Goal: Obtain resource: Download file/media

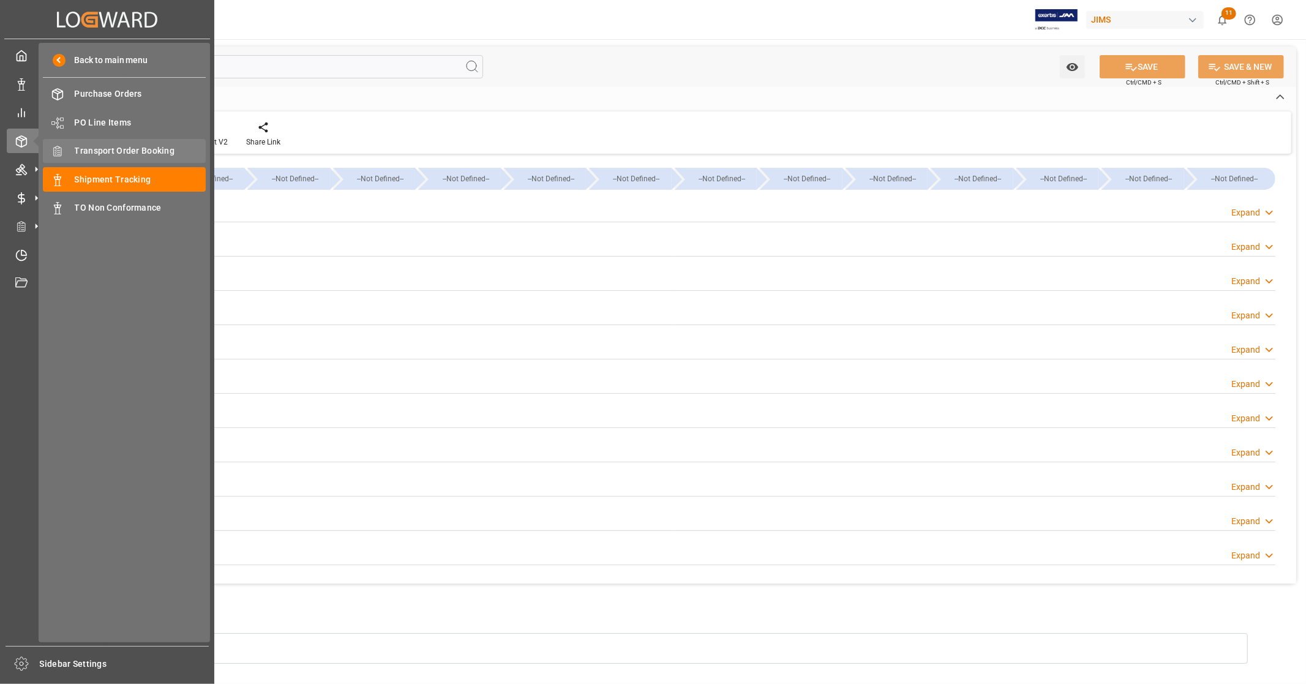
click at [137, 149] on span "Transport Order Booking" at bounding box center [141, 150] width 132 height 13
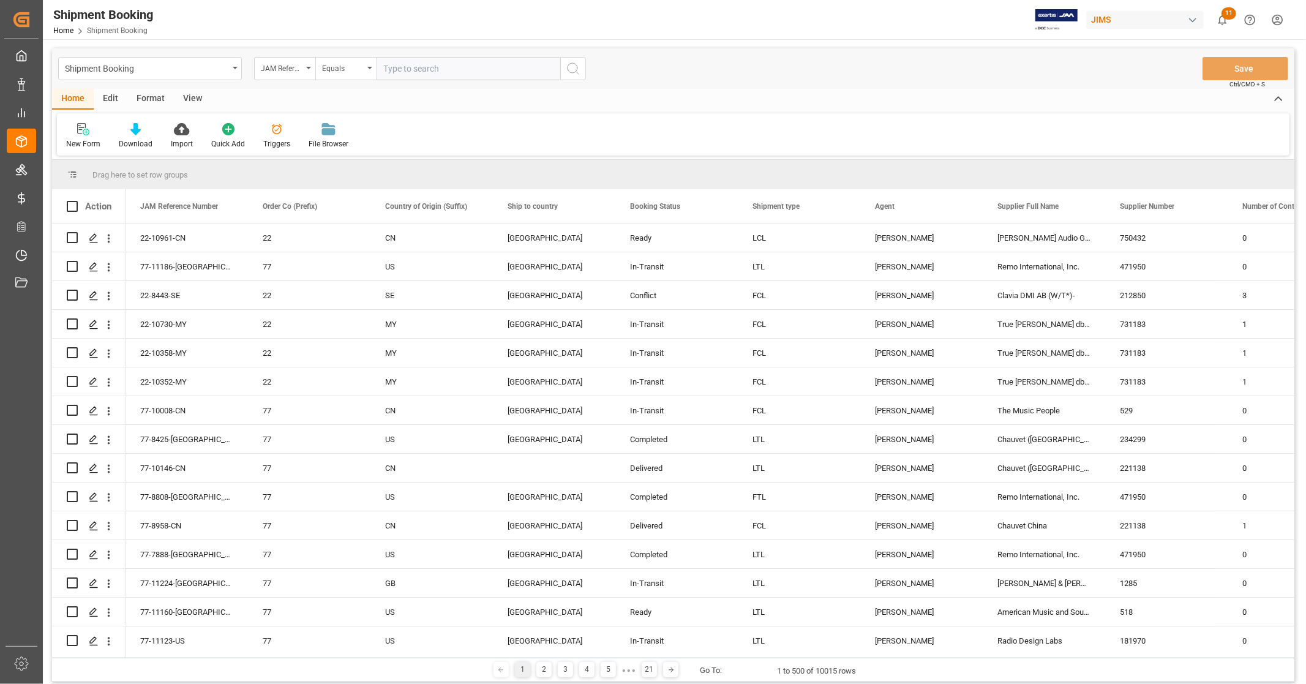
click at [193, 99] on div "View" at bounding box center [192, 99] width 37 height 21
click at [59, 133] on div "Default" at bounding box center [78, 135] width 42 height 27
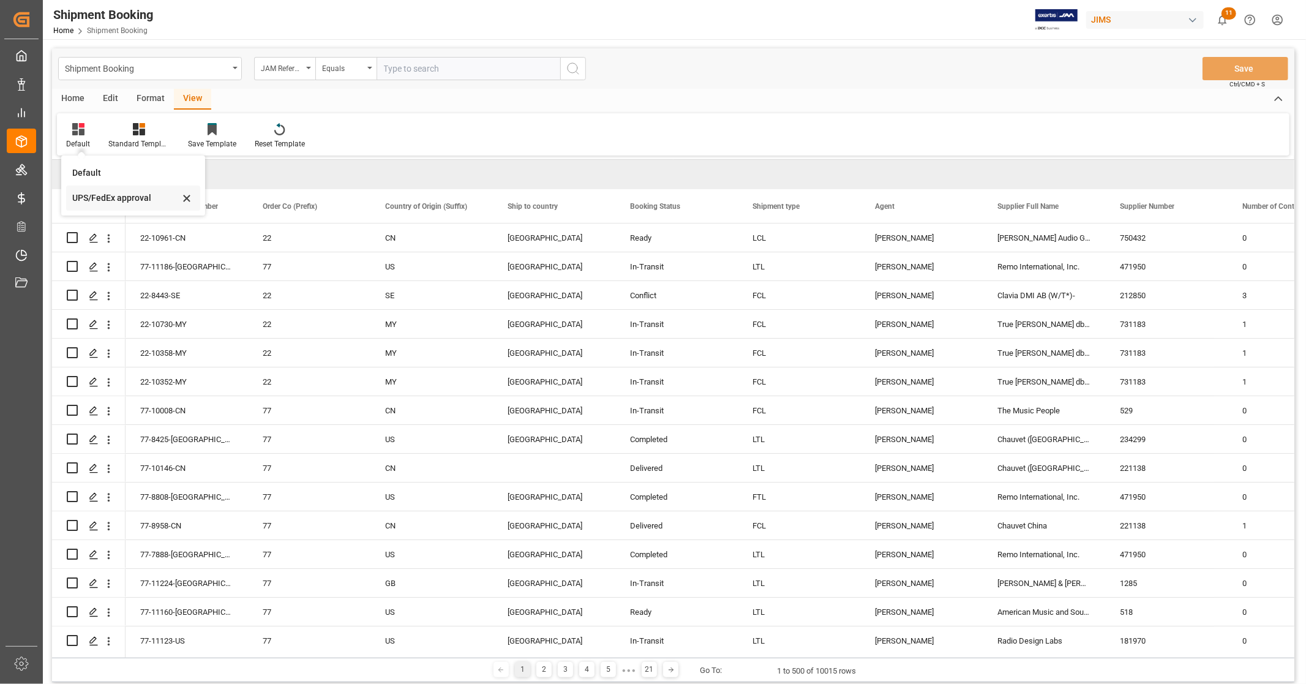
click at [100, 201] on div "UPS/FedEx approval" at bounding box center [125, 198] width 107 height 13
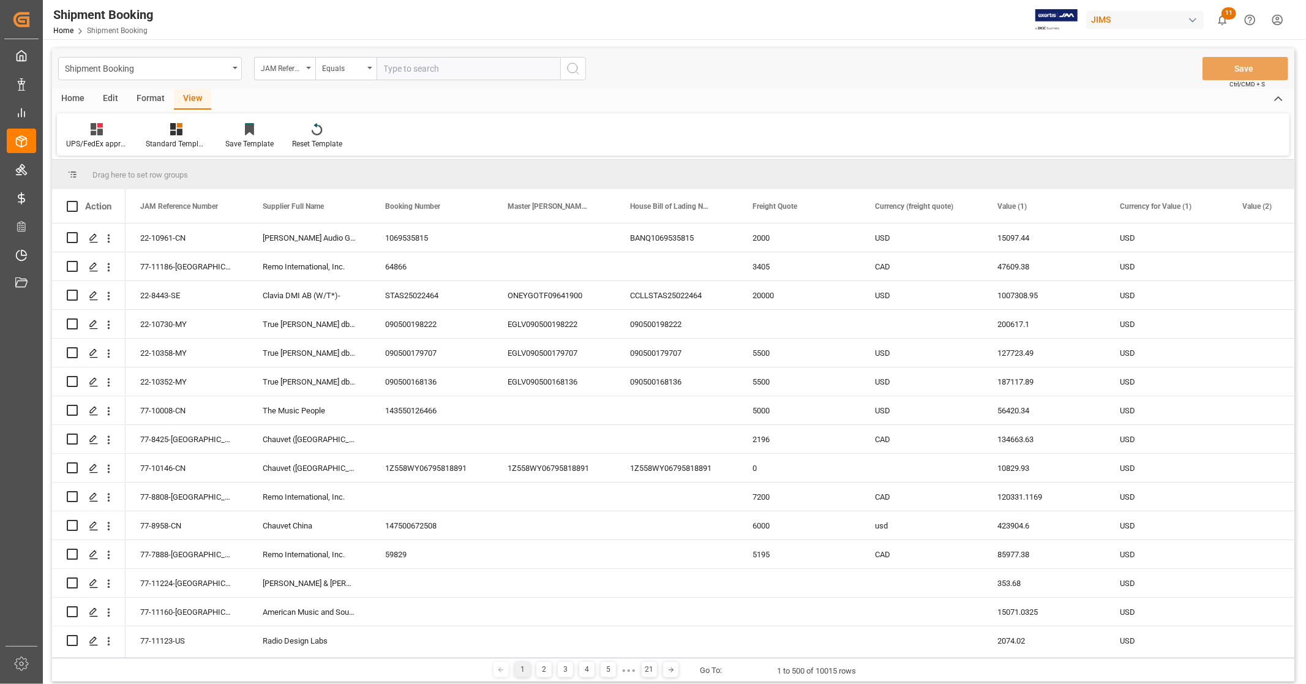
click at [74, 96] on div "Home" at bounding box center [73, 99] width 42 height 21
click at [143, 137] on div "Download" at bounding box center [136, 135] width 52 height 27
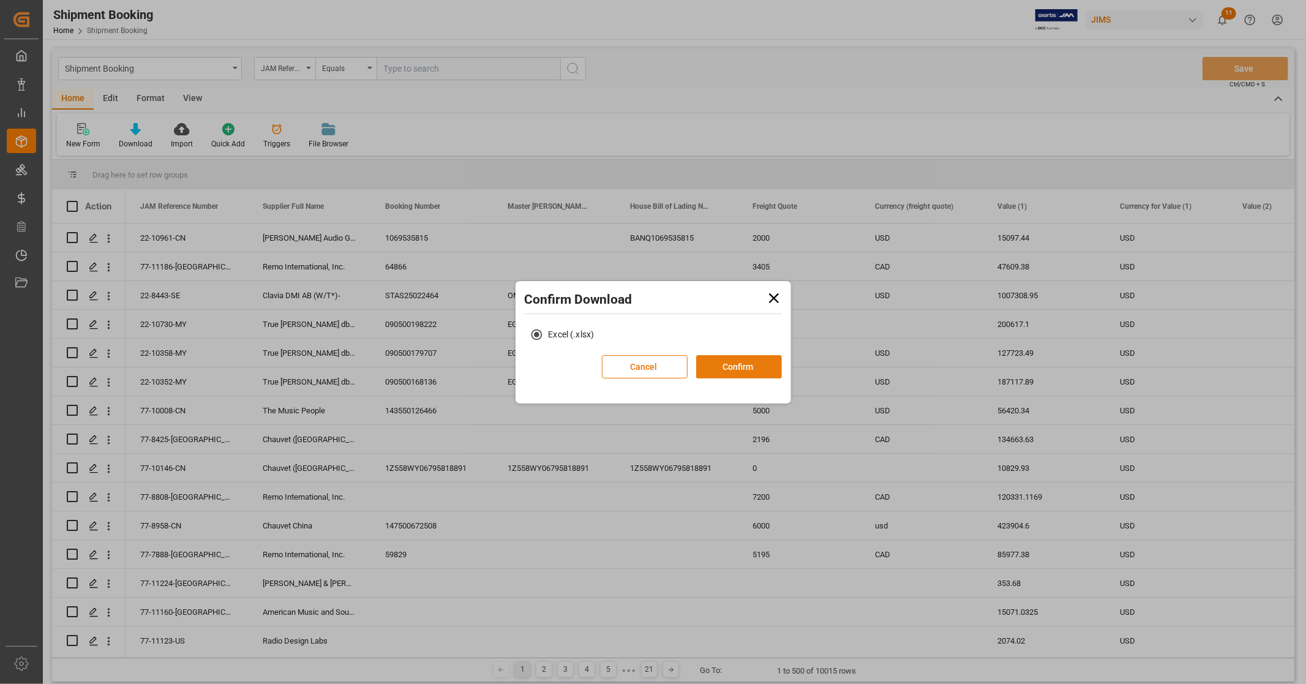
click at [725, 369] on button "Confirm" at bounding box center [739, 366] width 86 height 23
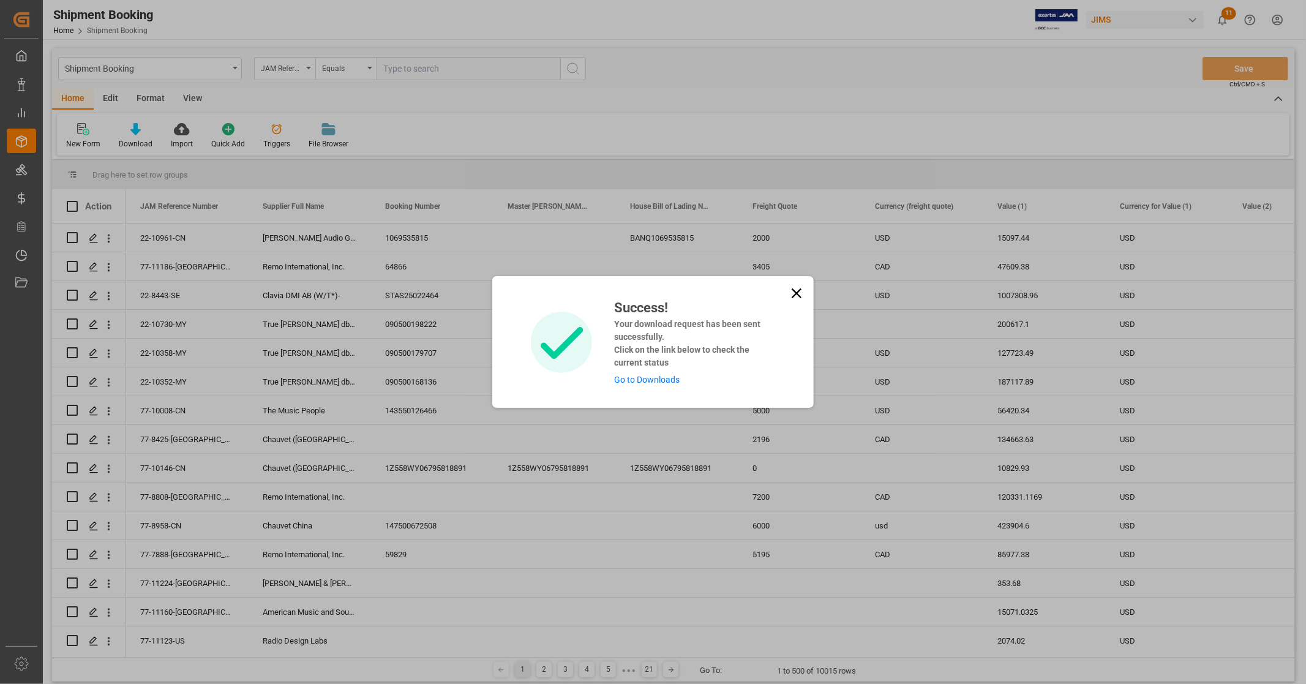
click at [660, 375] on link "Go to Downloads" at bounding box center [647, 380] width 66 height 10
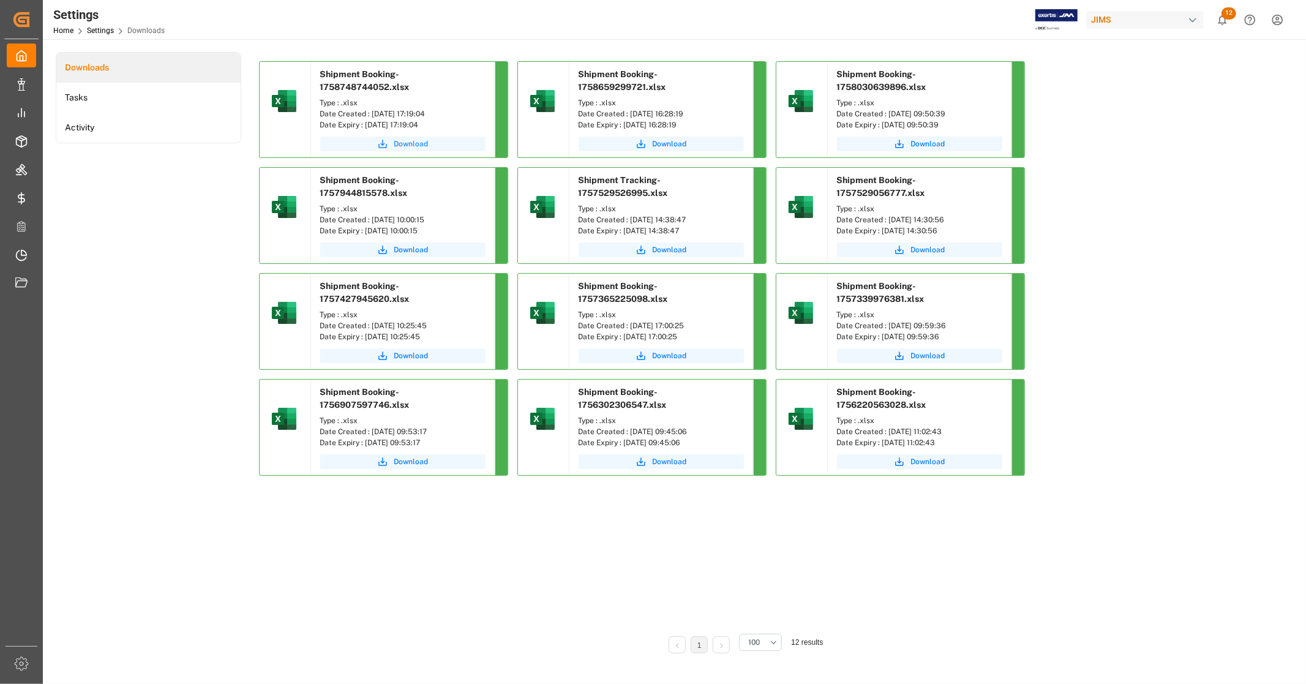
click at [395, 142] on span "Download" at bounding box center [411, 143] width 34 height 11
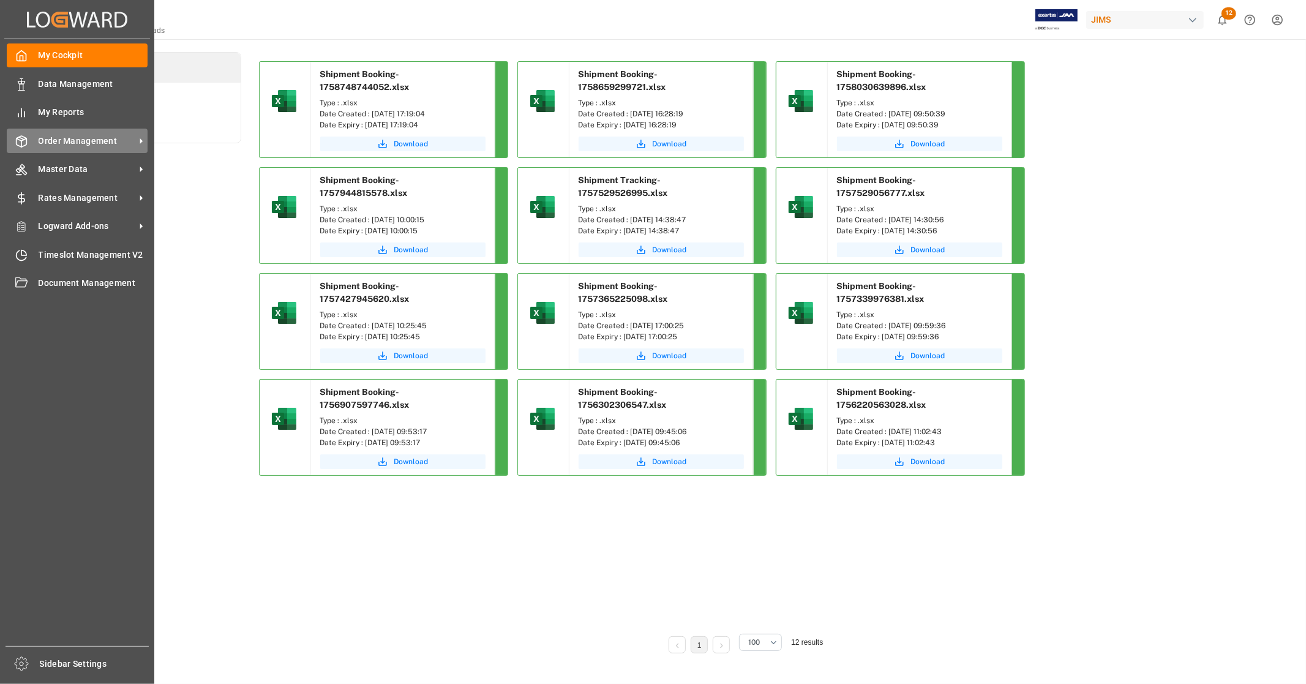
click at [84, 143] on span "Order Management" at bounding box center [87, 141] width 97 height 13
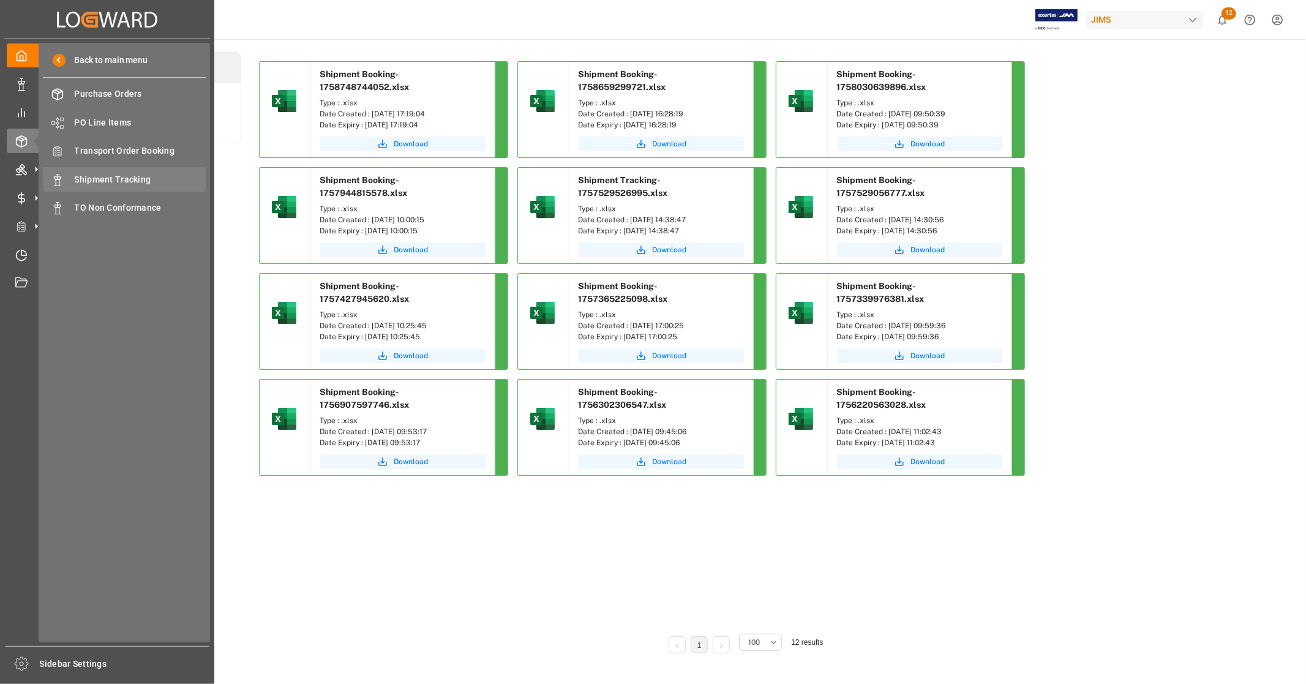
click at [138, 175] on span "Shipment Tracking" at bounding box center [141, 179] width 132 height 13
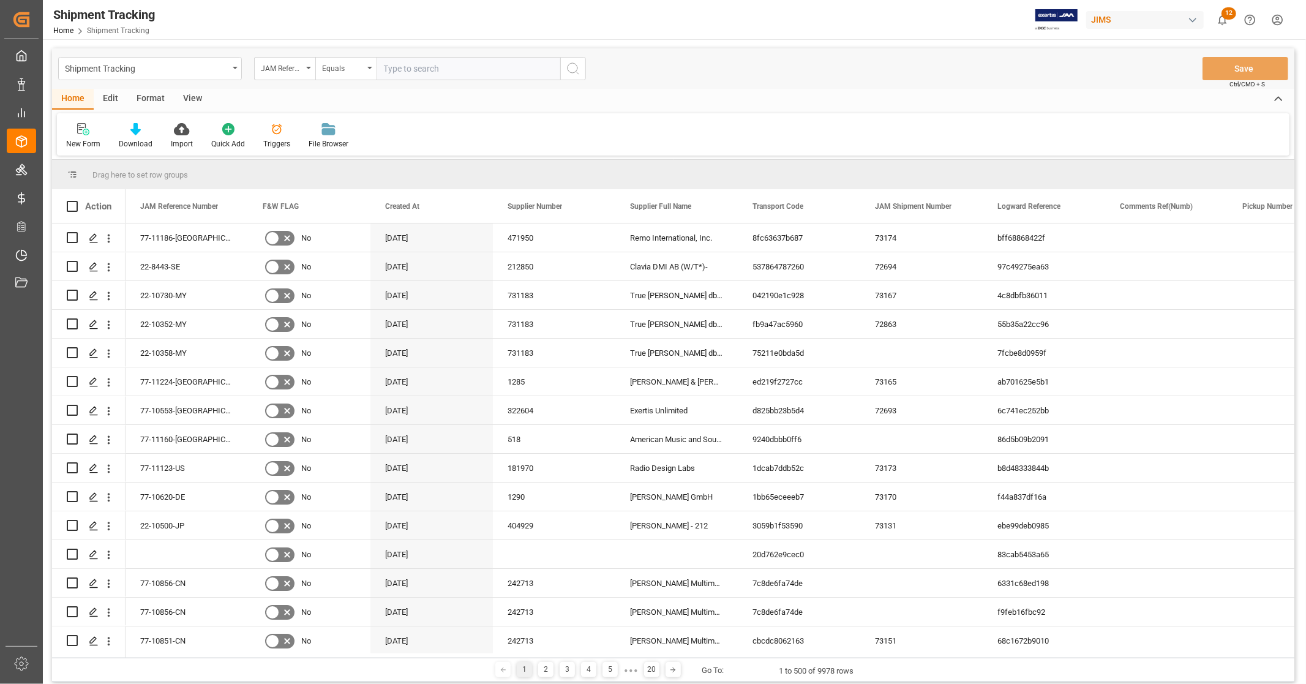
click at [181, 99] on div "View" at bounding box center [192, 99] width 37 height 21
click at [631, 119] on div "Default Standard Templates Save Template Reset Template" at bounding box center [673, 134] width 1233 height 42
click at [75, 99] on div "Home" at bounding box center [73, 99] width 42 height 21
click at [474, 206] on span at bounding box center [472, 206] width 11 height 11
click at [563, 209] on span "columns" at bounding box center [575, 209] width 45 height 22
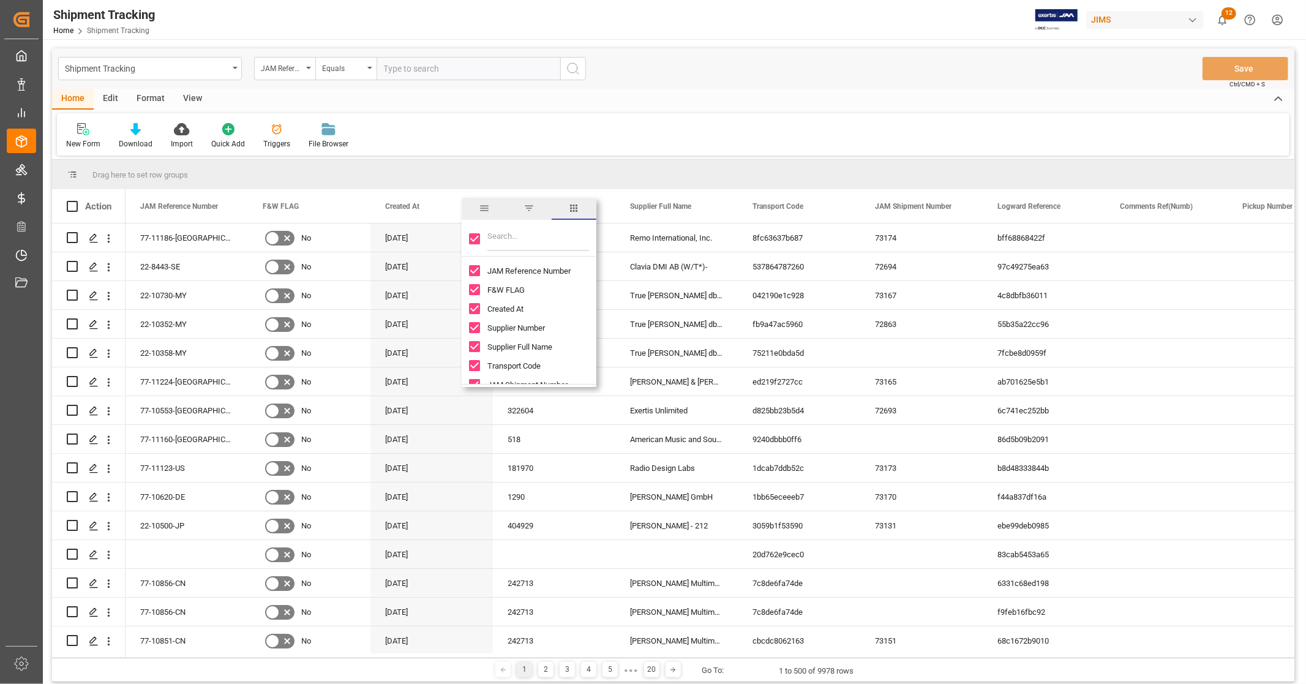
click at [475, 236] on input "Toggle Select All Columns" at bounding box center [474, 238] width 11 height 11
checkbox input "false"
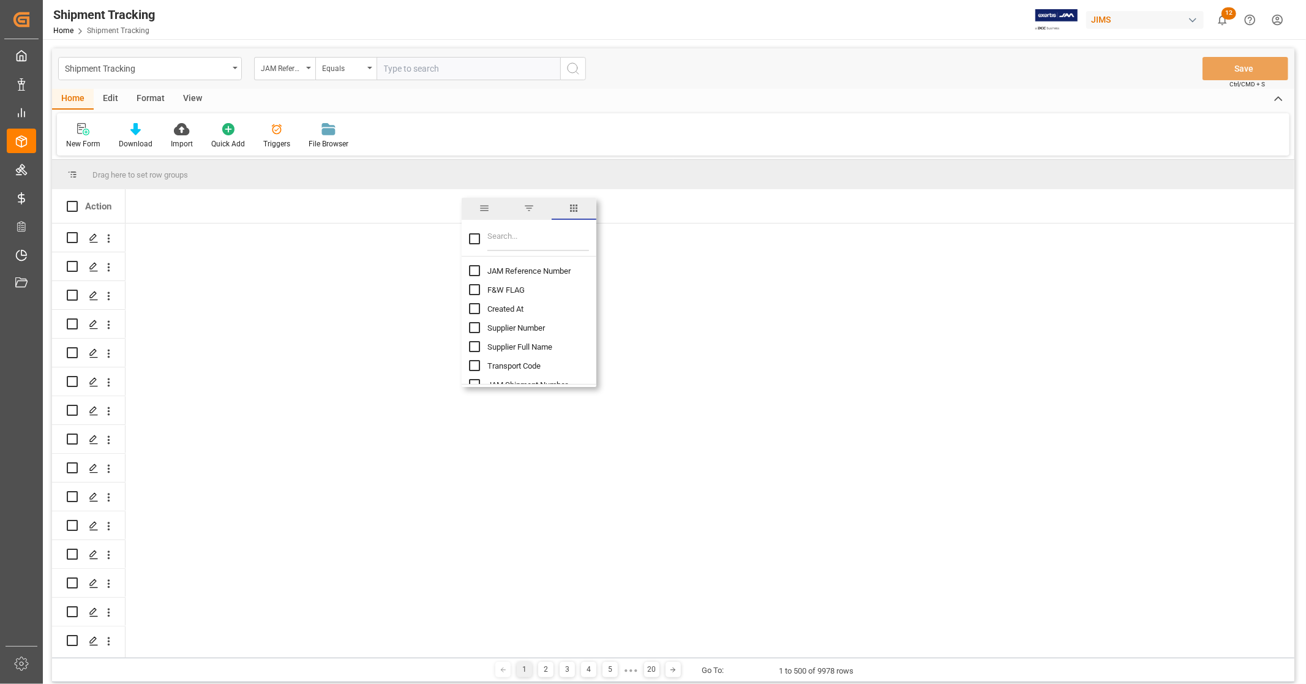
checkbox input "false"
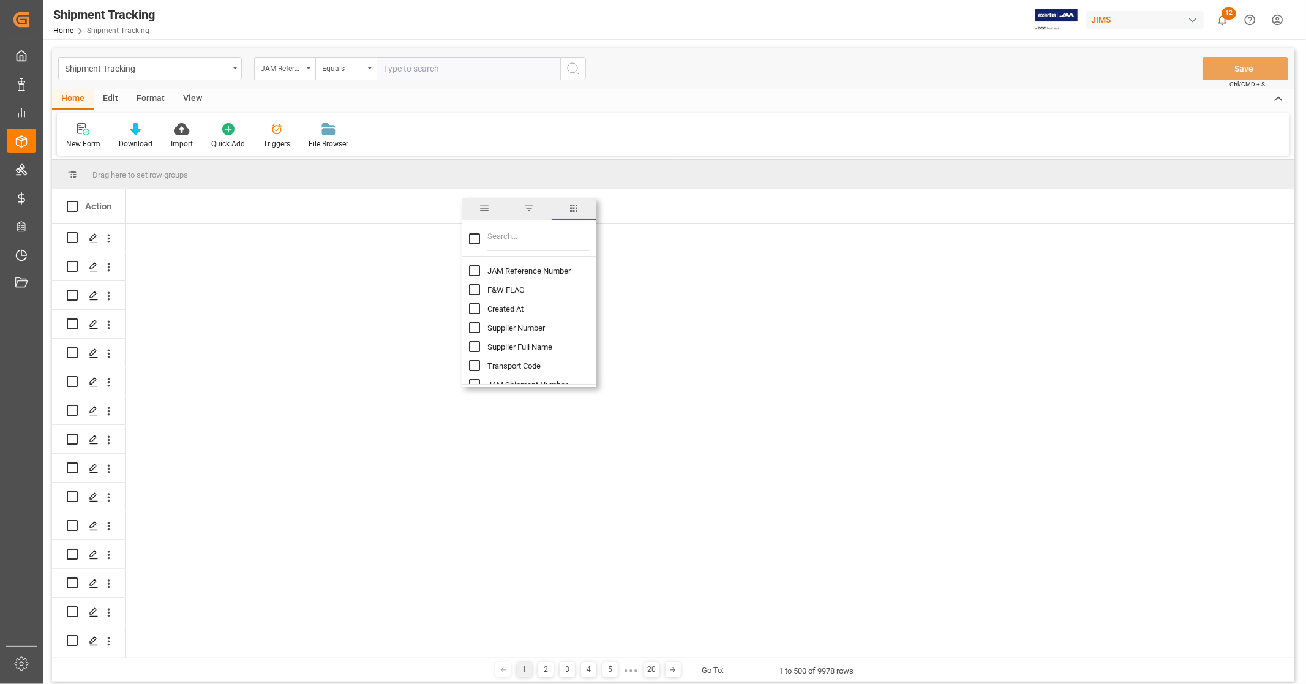
checkbox input "false"
click at [476, 268] on input "JAM Reference Number column toggle visibility (hidden)" at bounding box center [474, 270] width 11 height 11
checkbox input "true"
checkbox input "false"
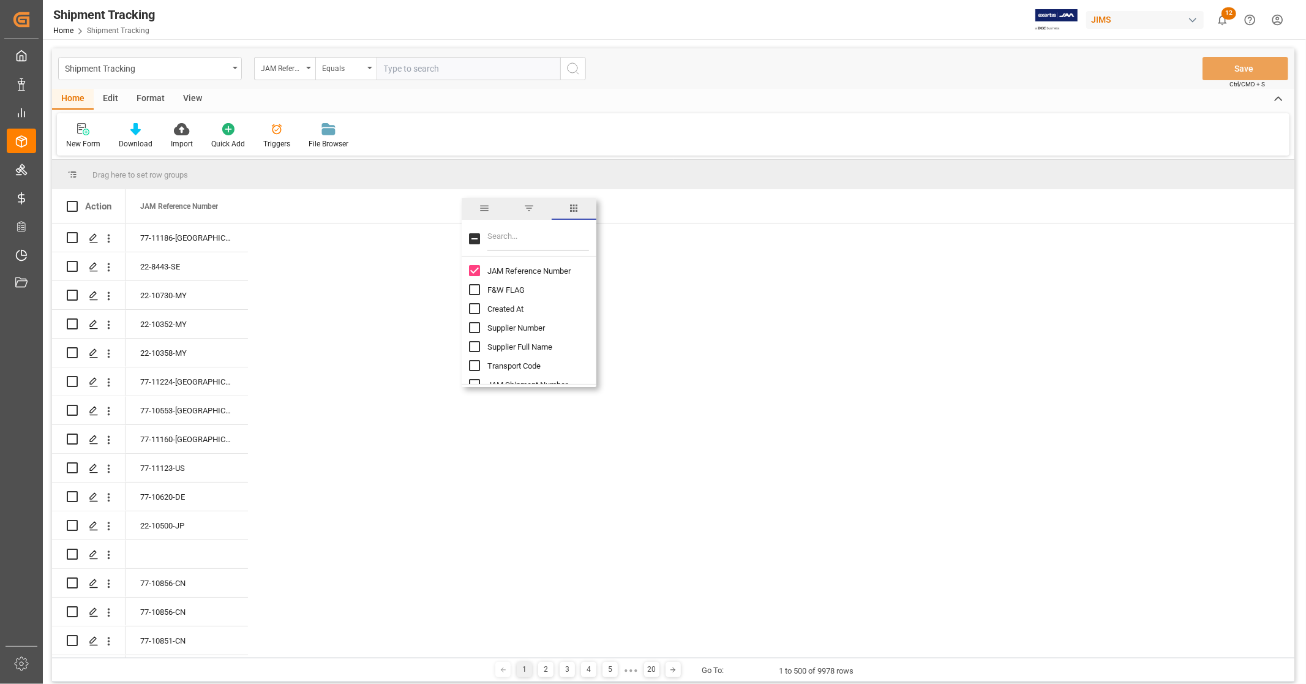
click at [508, 237] on input "Filter Columns Input" at bounding box center [538, 239] width 102 height 24
type input "track"
click at [473, 270] on input "Tracking Number column toggle visibility (hidden)" at bounding box center [474, 270] width 11 height 11
checkbox input "true"
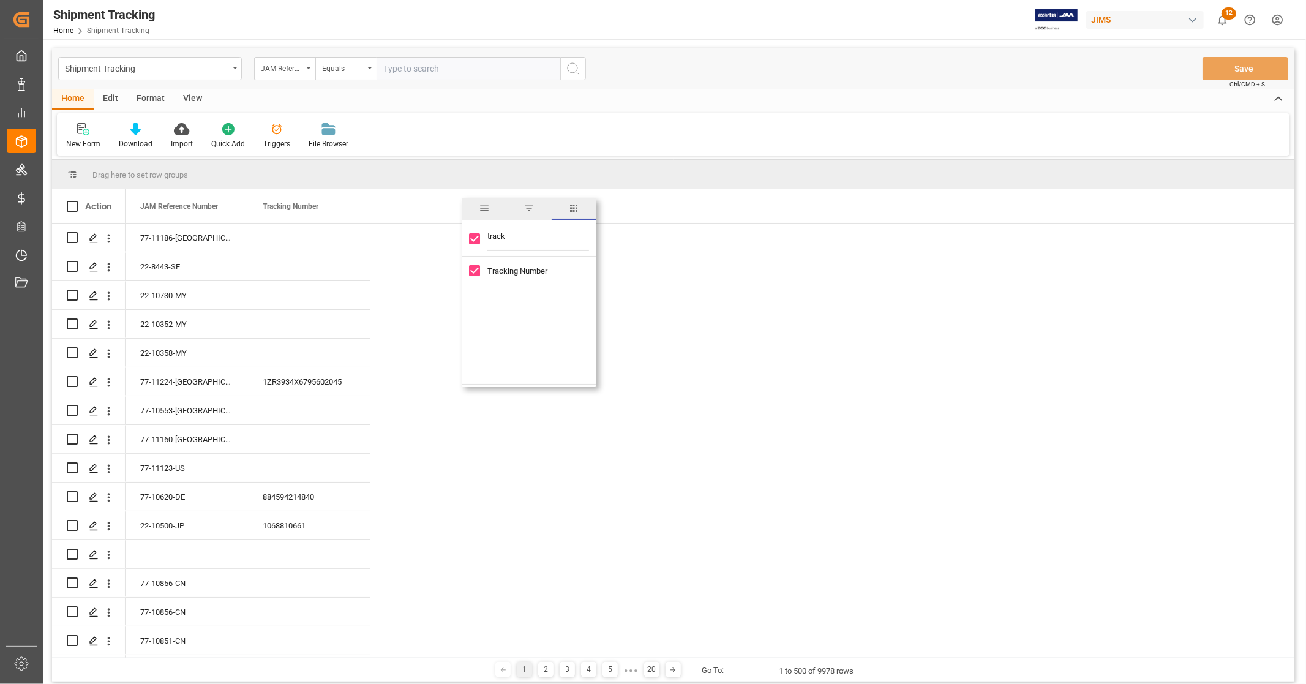
click at [451, 141] on div "New Form Download Import Quick Add Triggers File Browser" at bounding box center [673, 134] width 1233 height 42
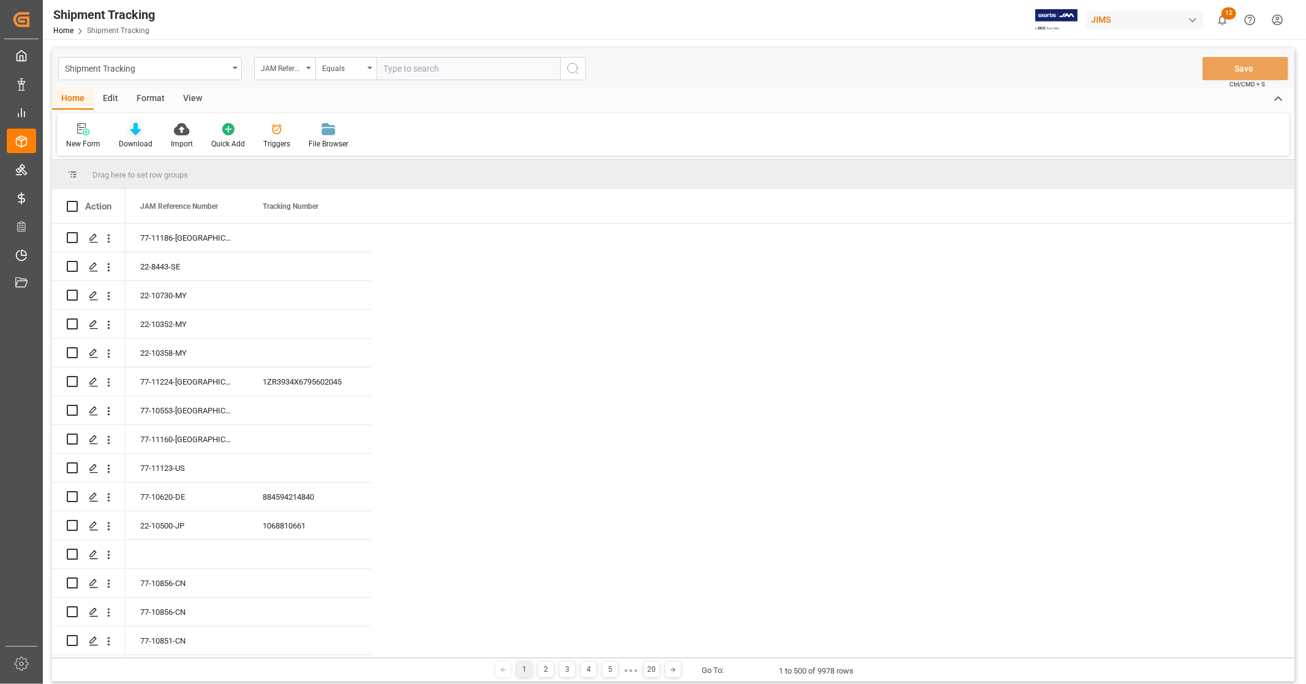
click at [127, 137] on div "Download" at bounding box center [136, 135] width 52 height 27
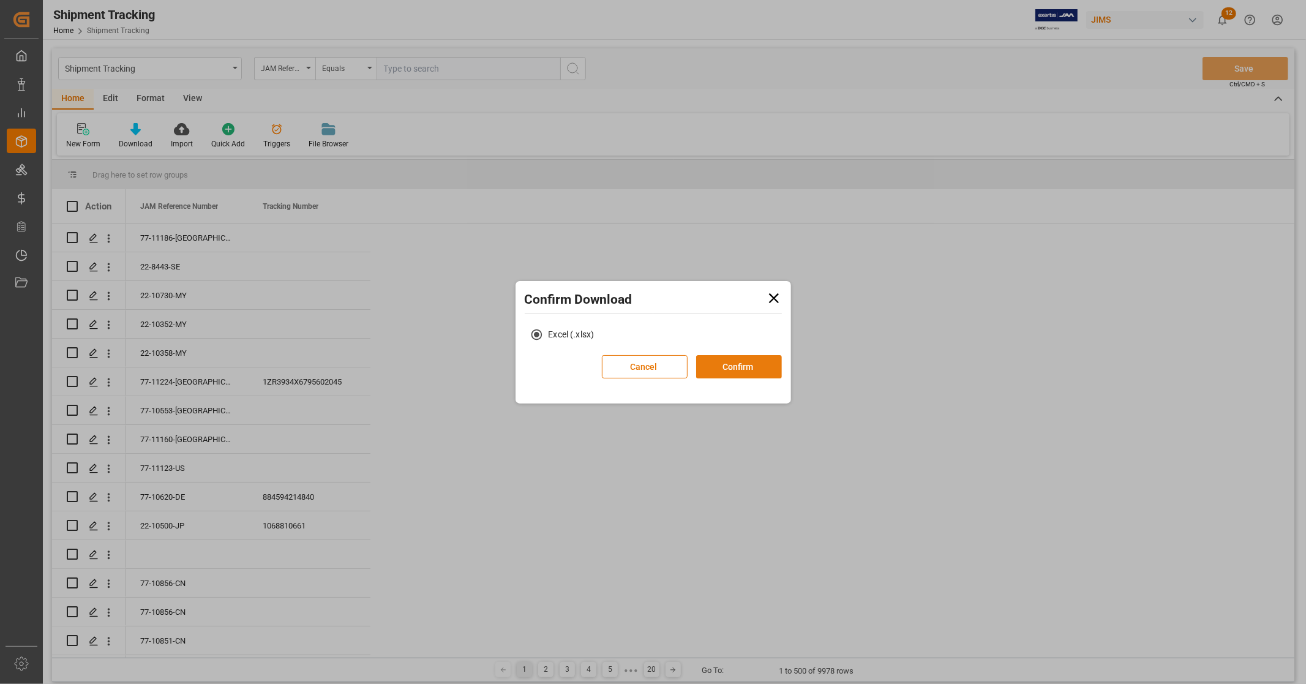
click at [747, 362] on button "Confirm" at bounding box center [739, 366] width 86 height 23
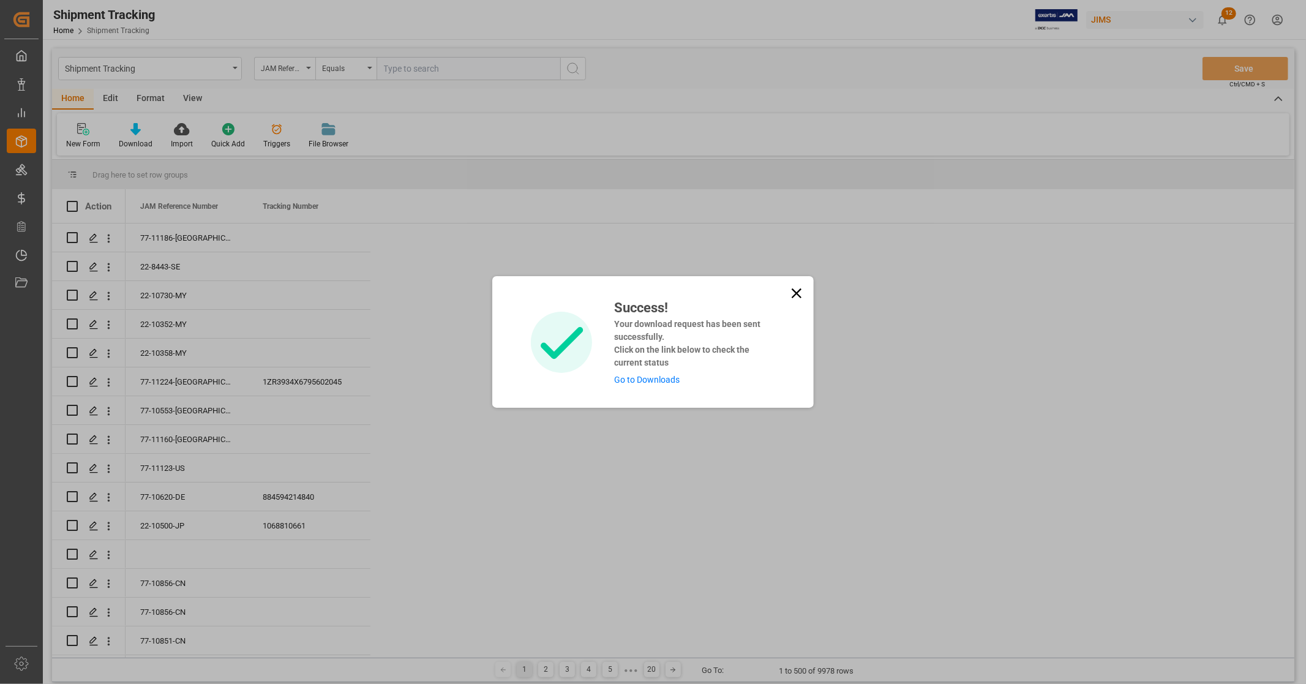
click at [666, 377] on link "Go to Downloads" at bounding box center [647, 380] width 66 height 10
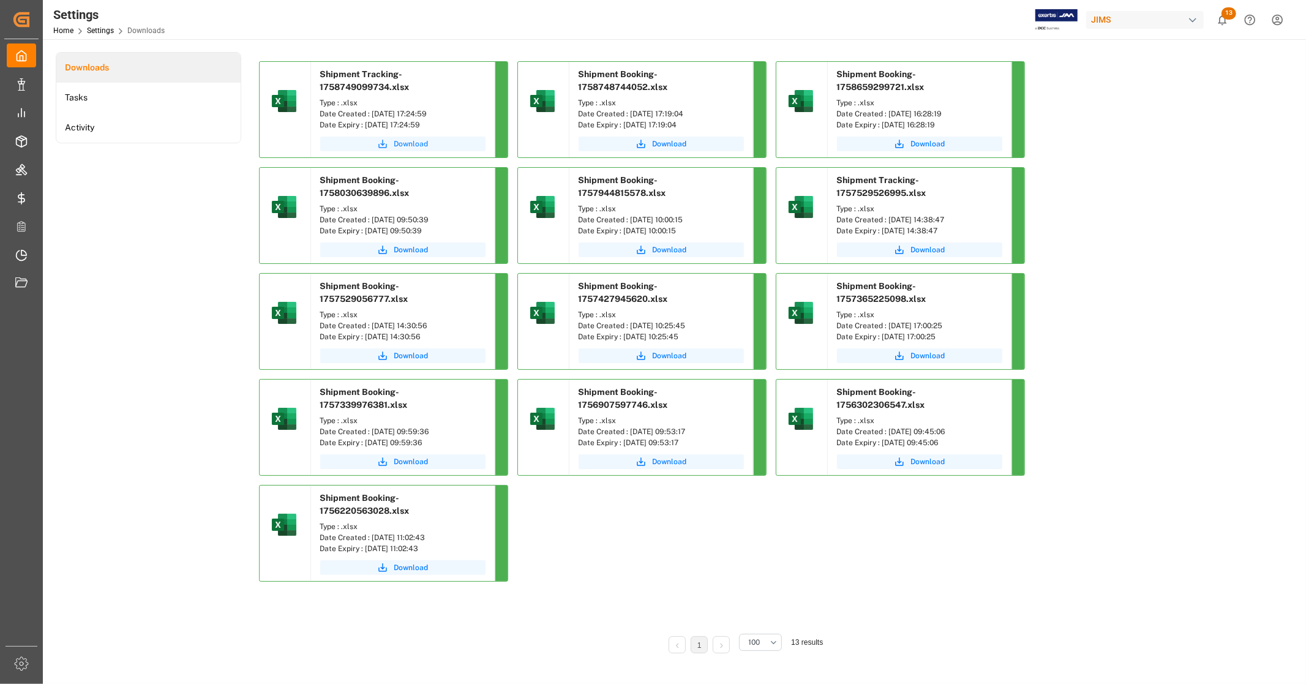
click at [400, 140] on span "Download" at bounding box center [411, 143] width 34 height 11
